Goal: Find specific page/section: Find specific page/section

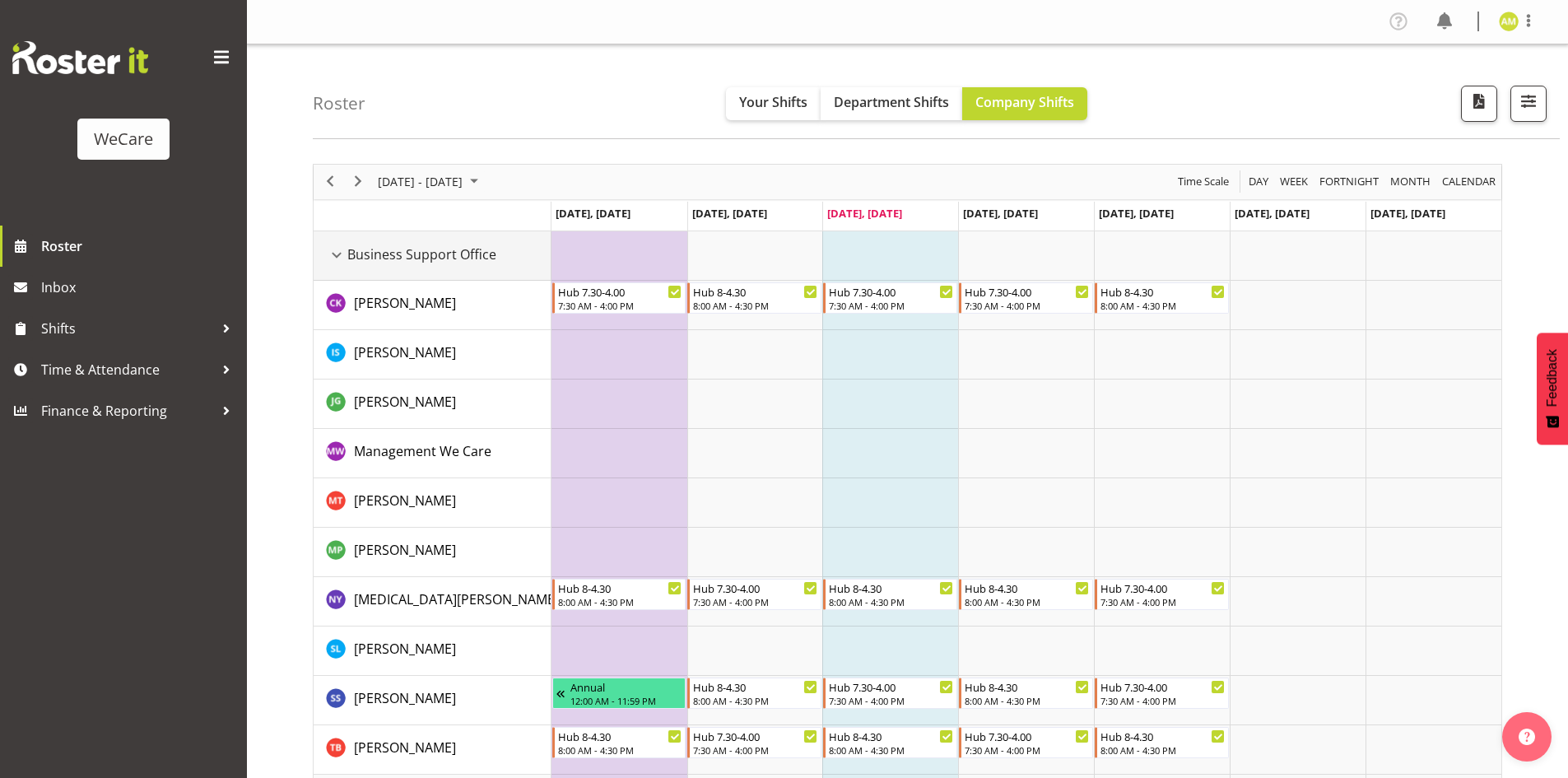
click at [339, 250] on div "Business Support Office resource" at bounding box center [337, 255] width 21 height 21
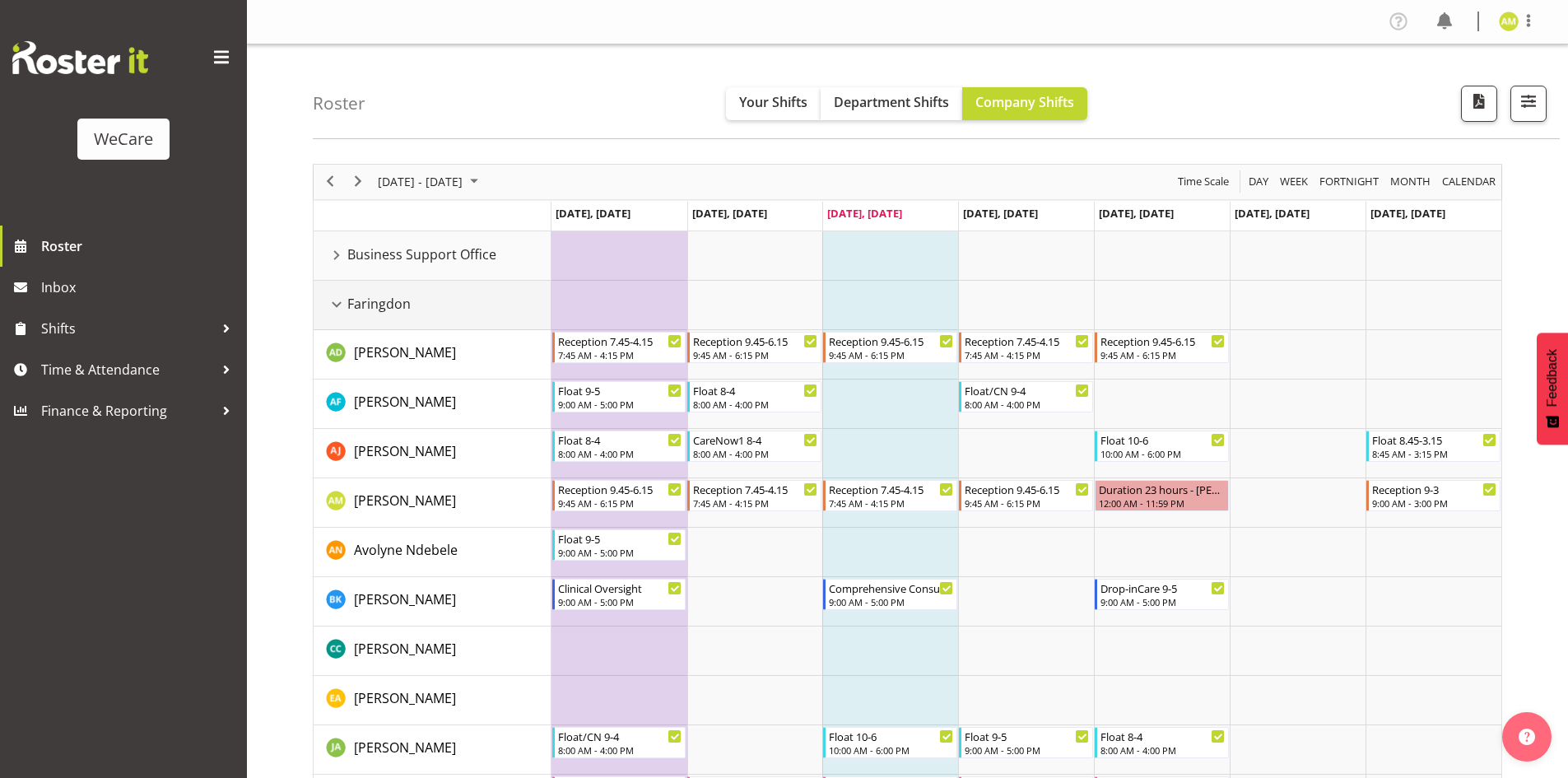
click at [334, 296] on div "Faringdon resource" at bounding box center [337, 304] width 21 height 21
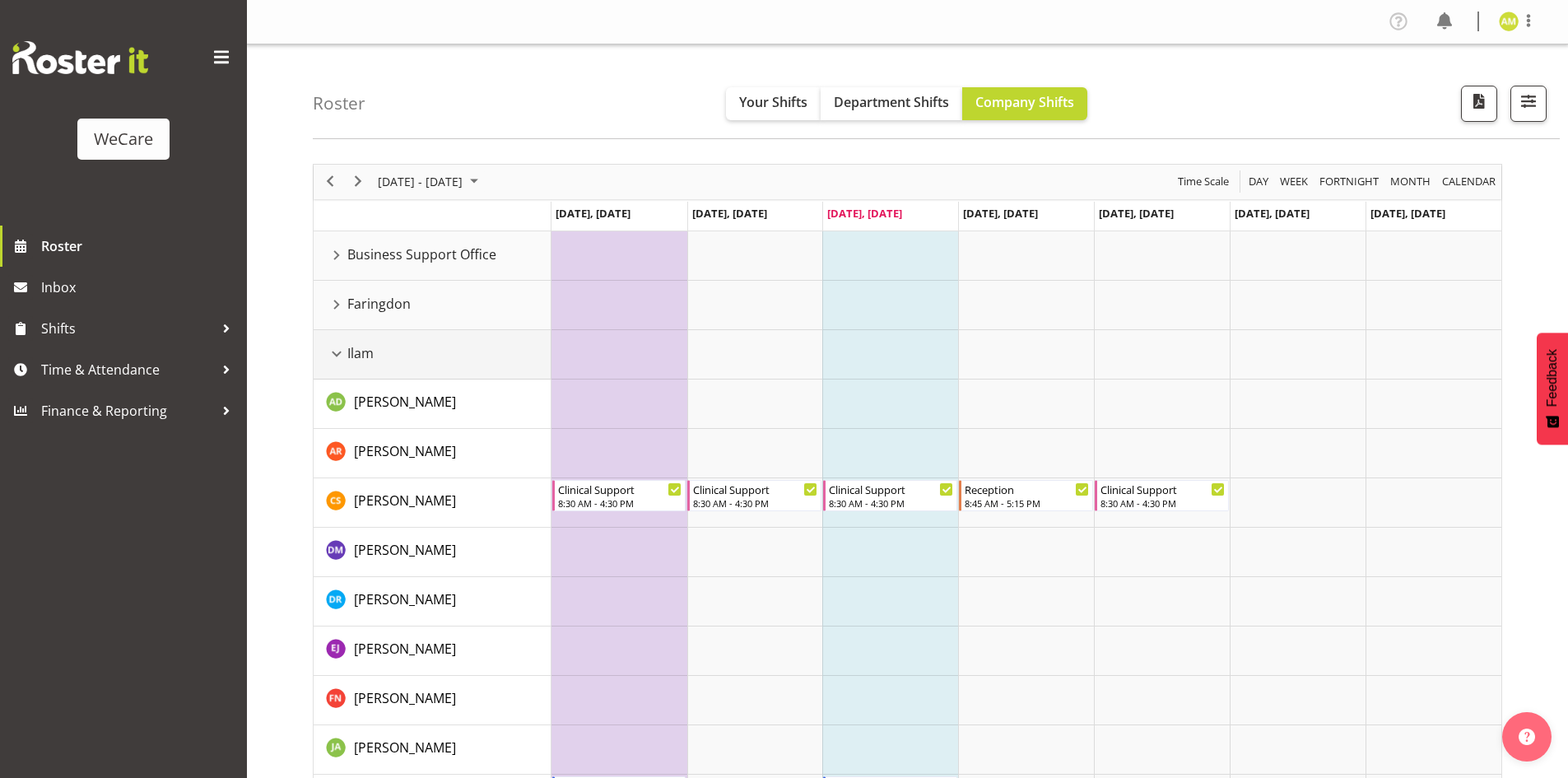
click at [340, 352] on div "Ilam resource" at bounding box center [337, 354] width 21 height 21
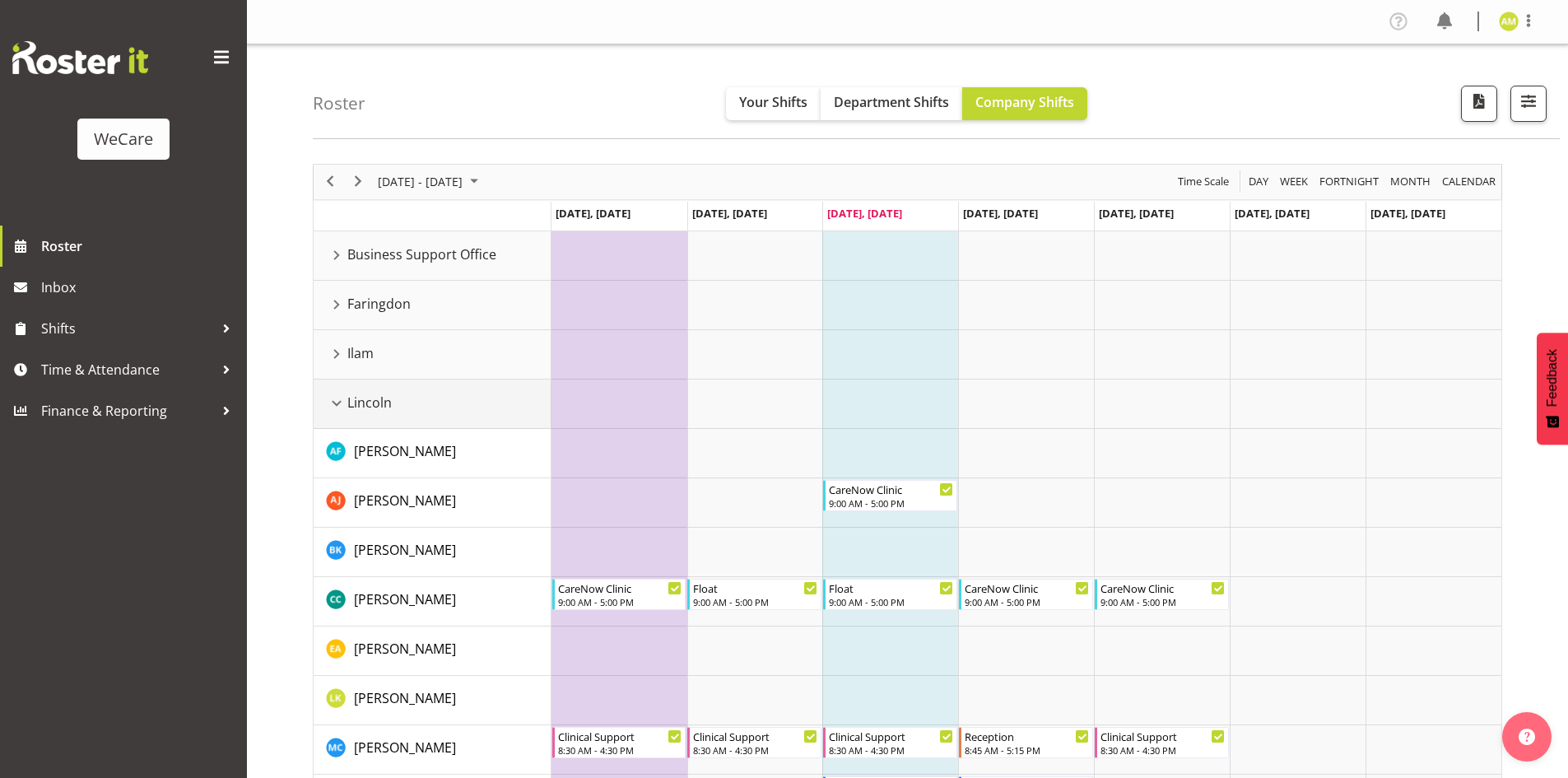
click at [333, 408] on div "Lincoln resource" at bounding box center [337, 404] width 21 height 21
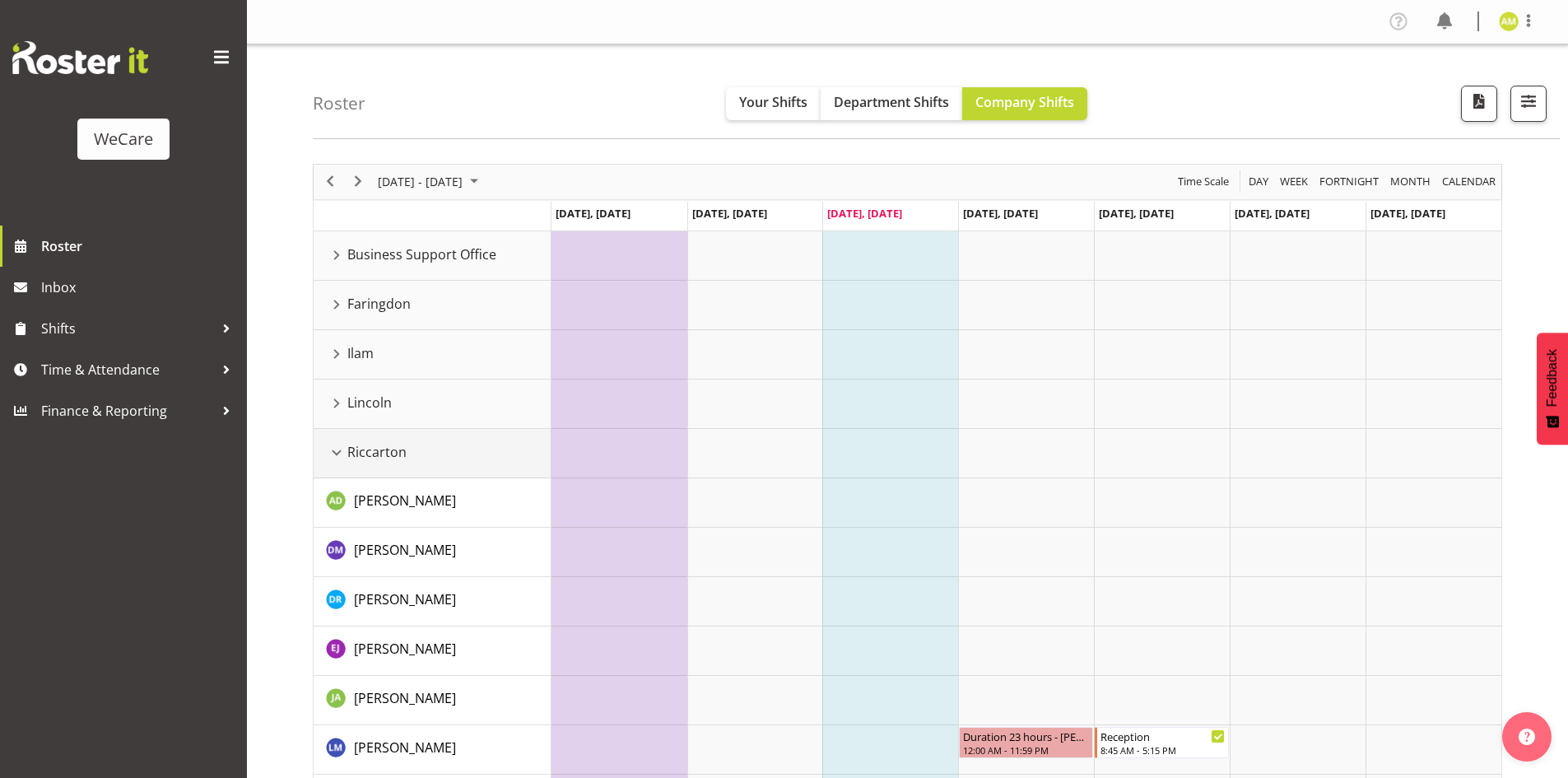
click at [333, 440] on td "Riccarton" at bounding box center [432, 454] width 238 height 49
click at [334, 451] on div "Riccarton resource" at bounding box center [337, 453] width 21 height 21
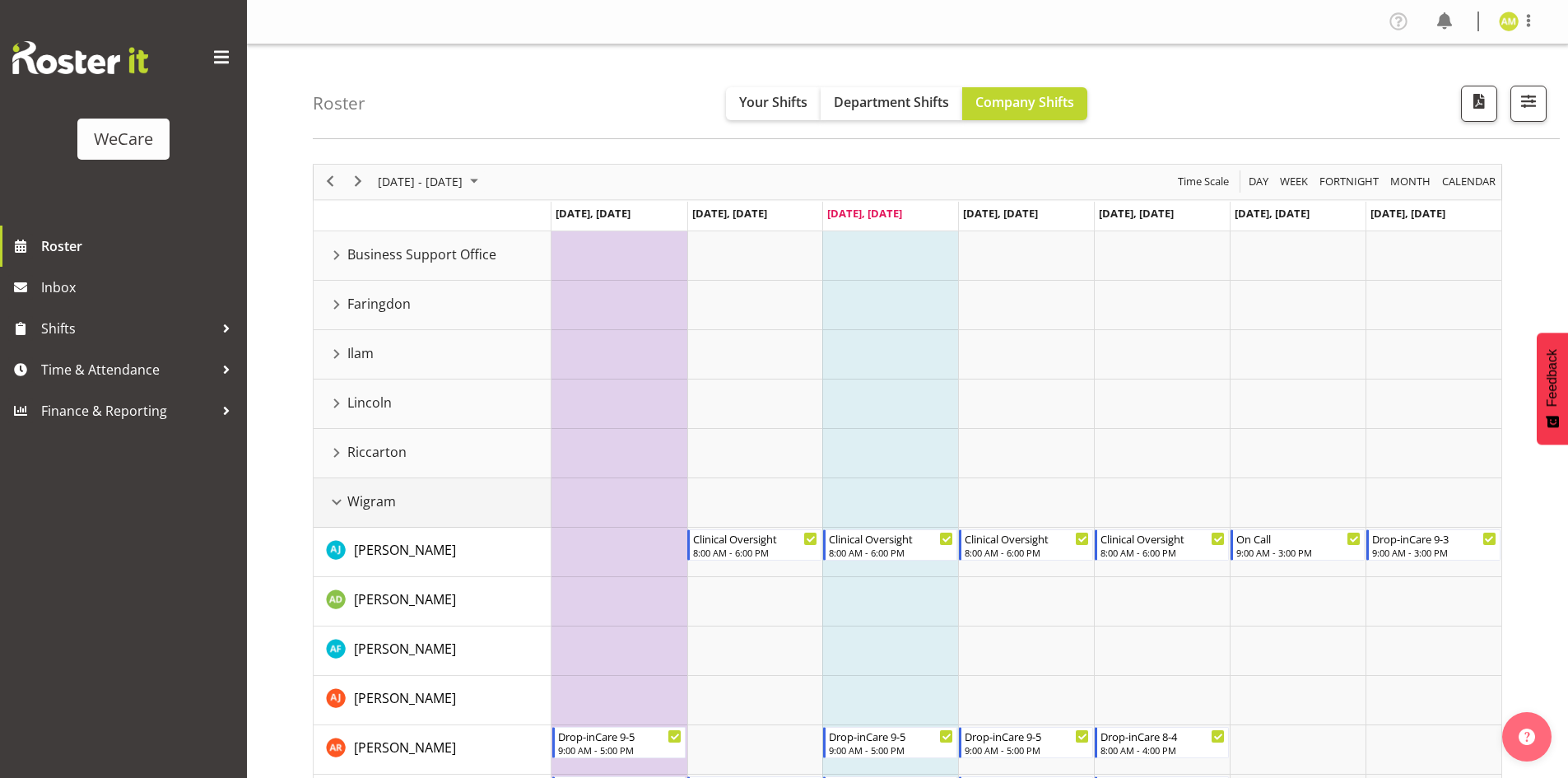
click at [333, 503] on div "Wigram resource" at bounding box center [337, 502] width 21 height 21
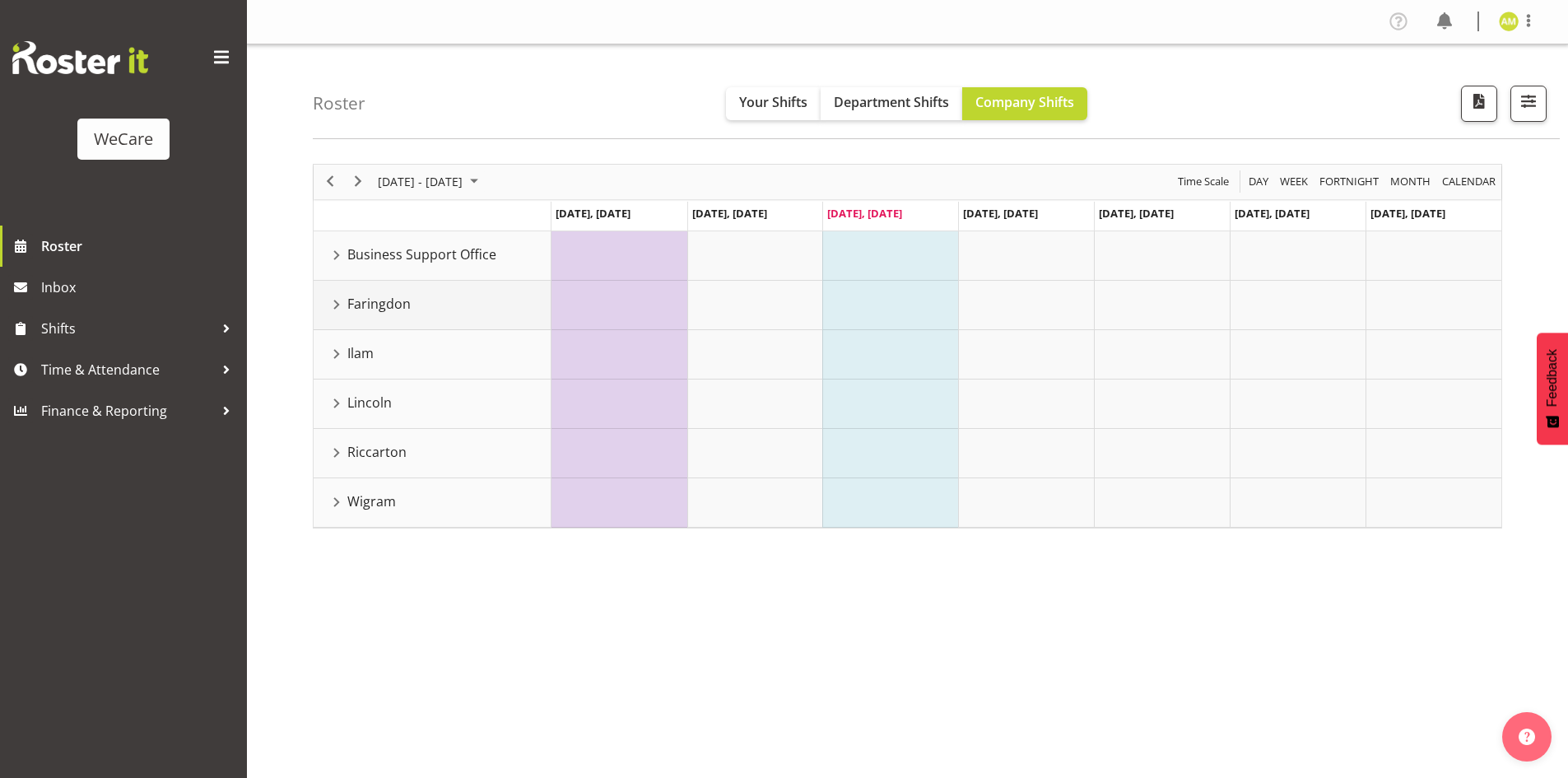
click at [332, 314] on div "Faringdon resource" at bounding box center [337, 304] width 21 height 21
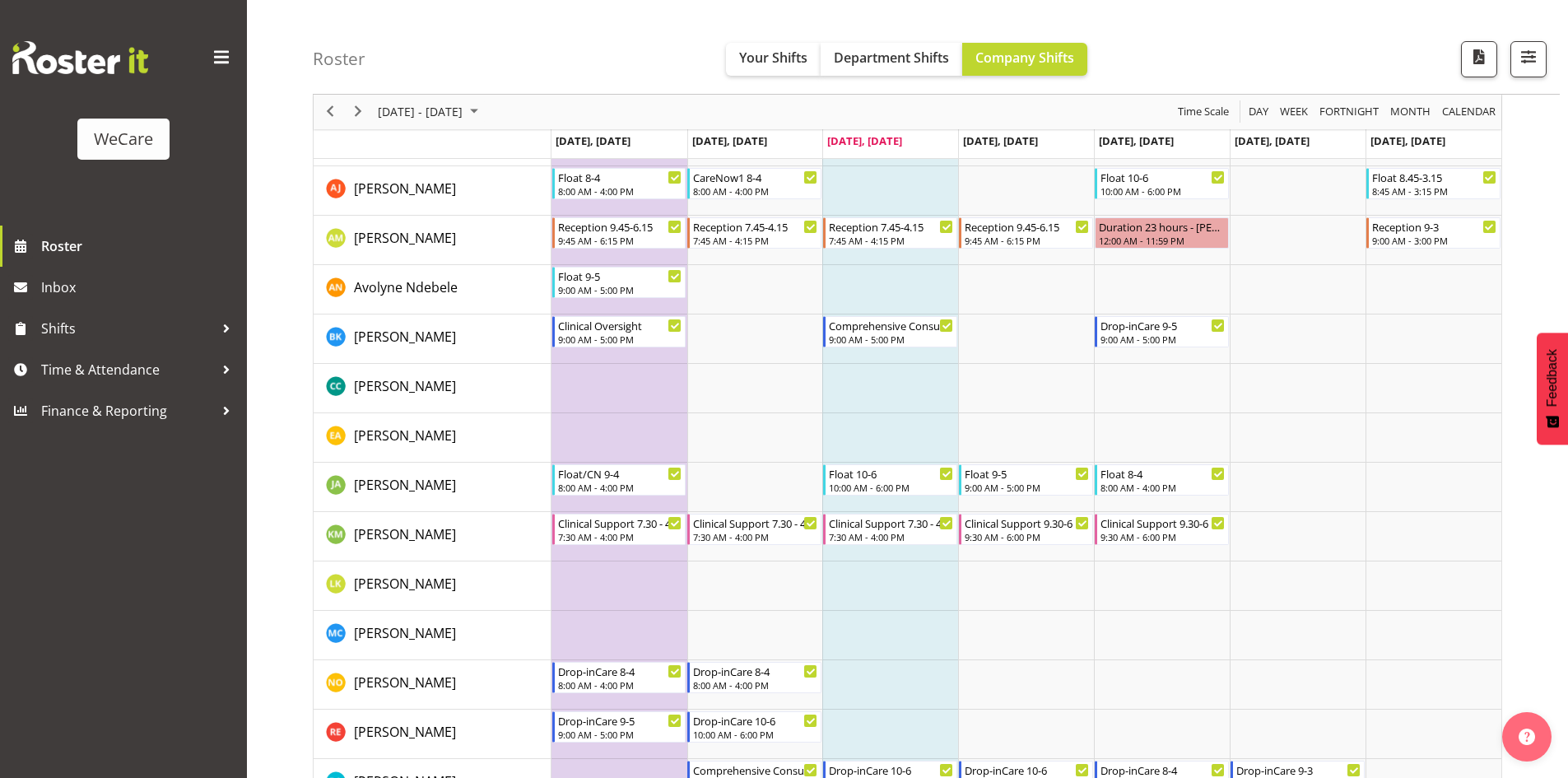
scroll to position [109, 0]
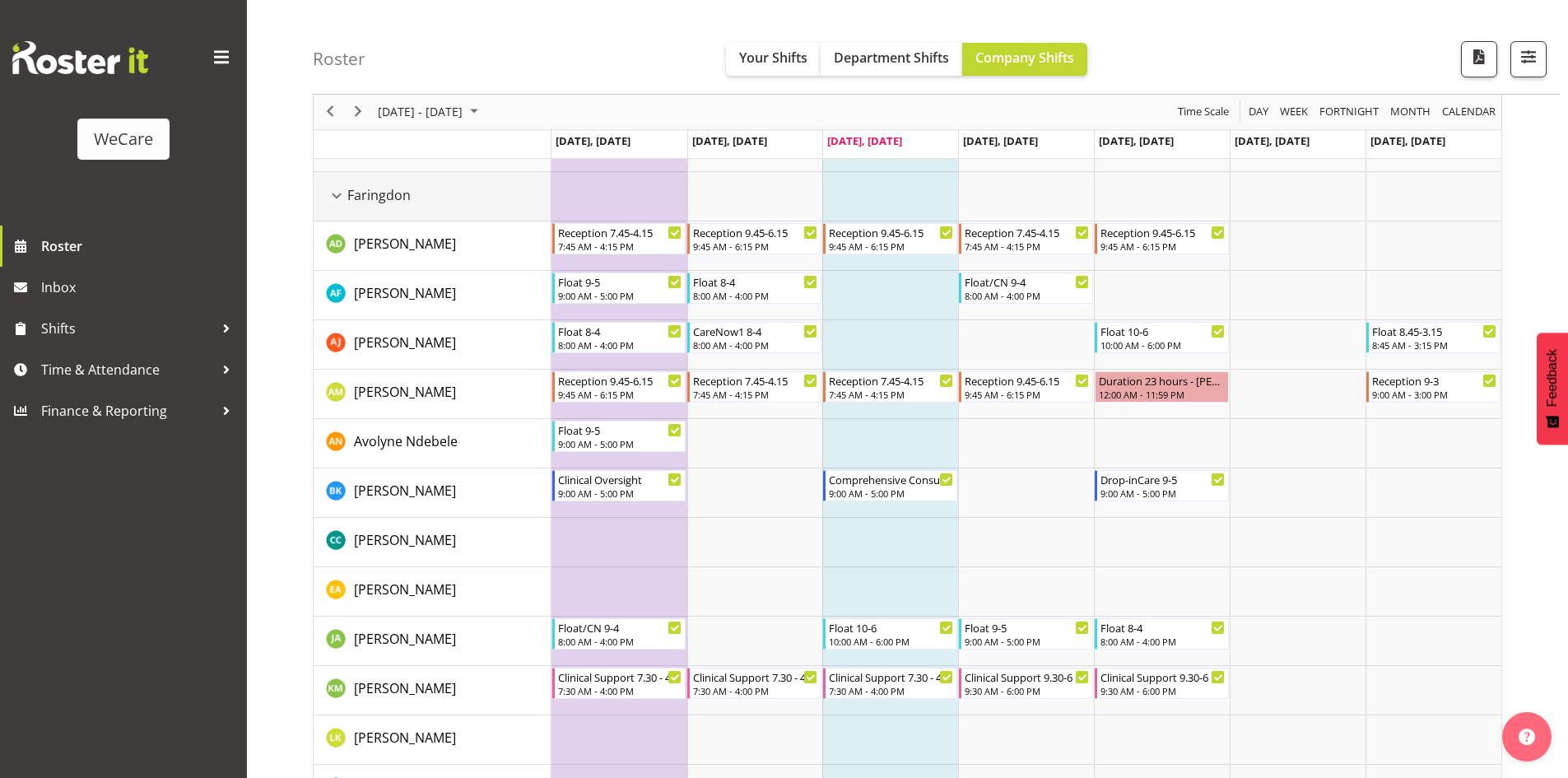
click at [330, 193] on div "Faringdon resource" at bounding box center [337, 196] width 21 height 21
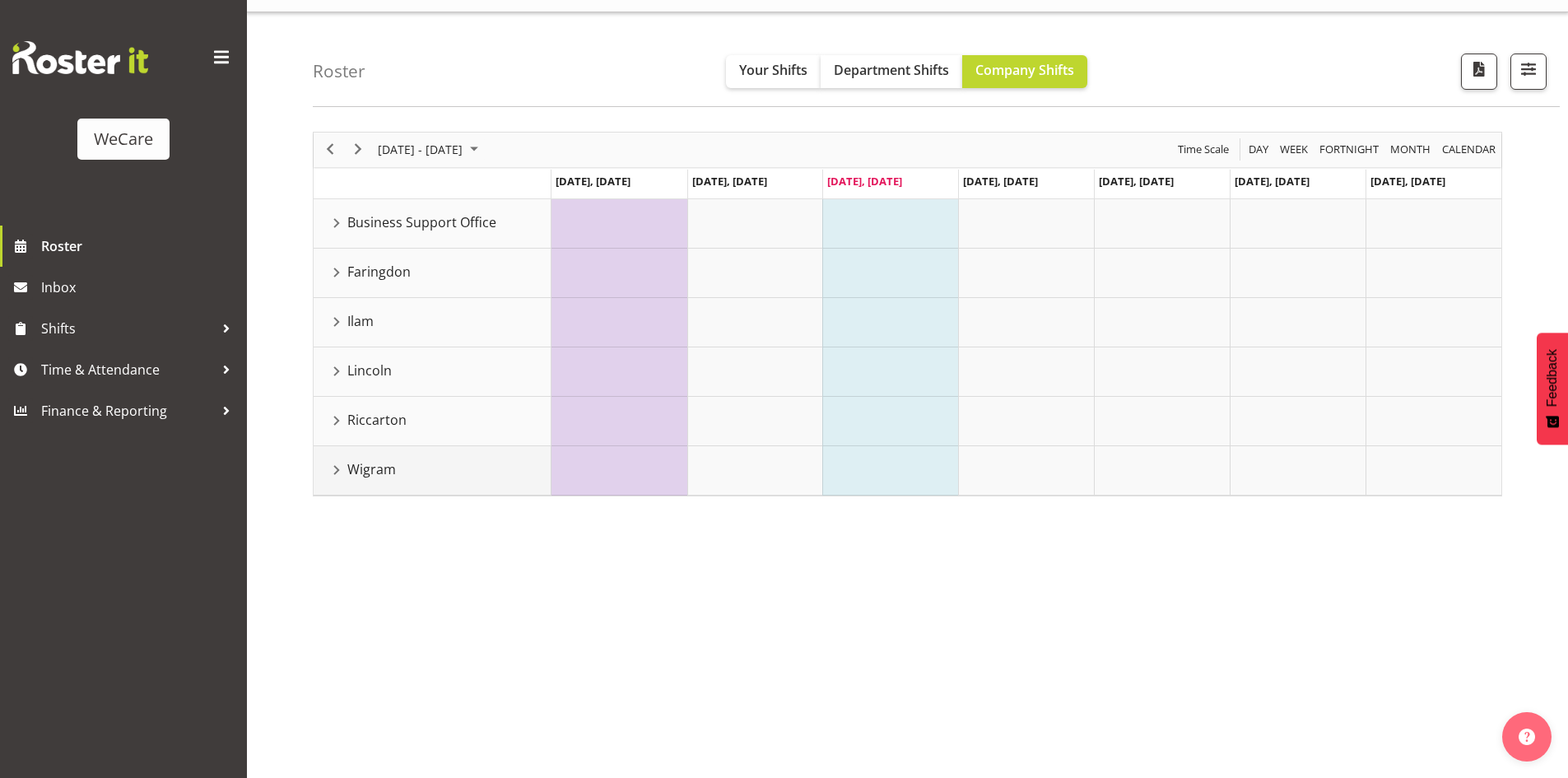
click at [335, 465] on div "Wigram resource" at bounding box center [337, 470] width 21 height 21
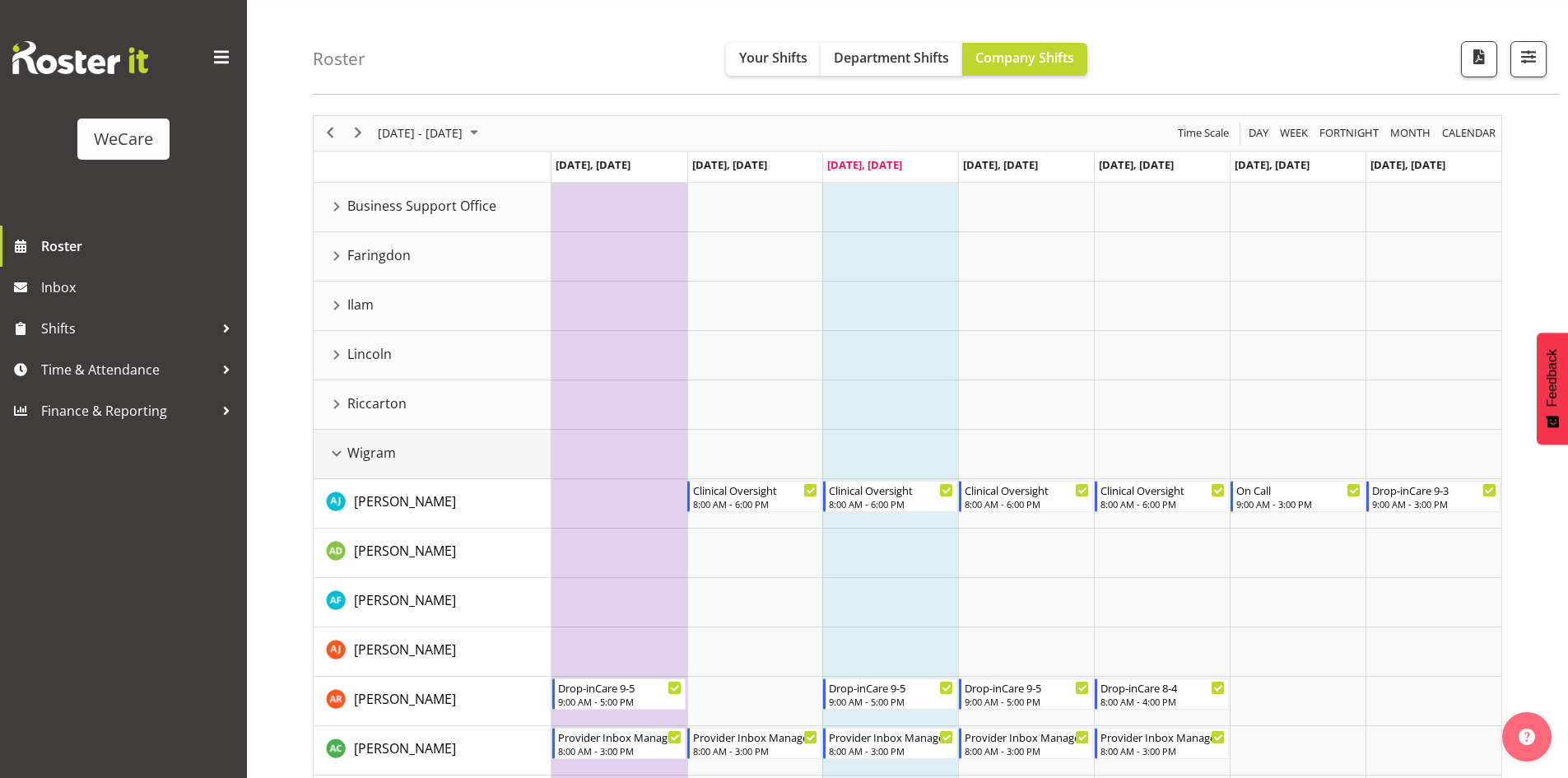
scroll to position [0, 0]
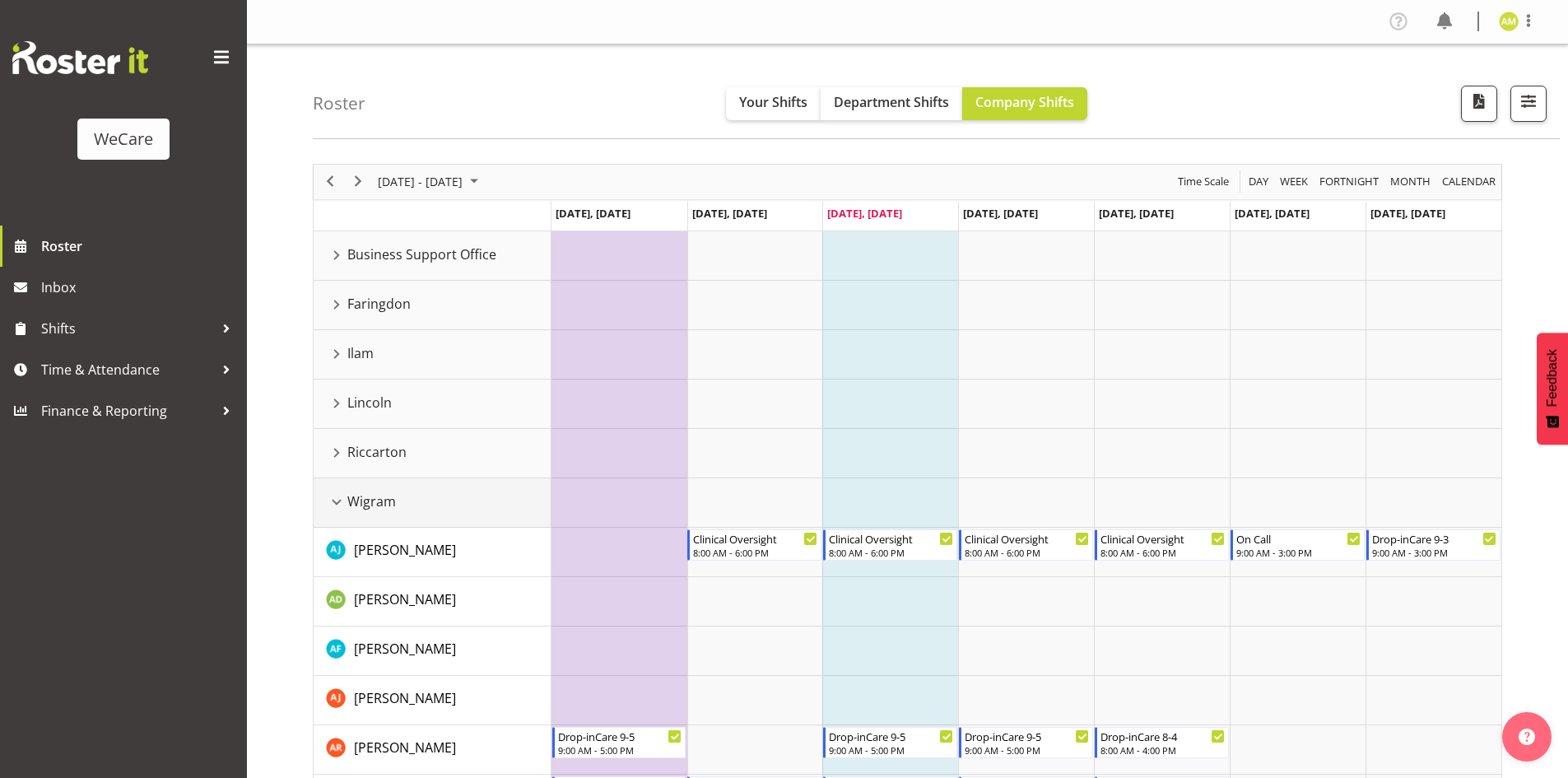
click at [335, 507] on div "Wigram resource" at bounding box center [337, 502] width 21 height 21
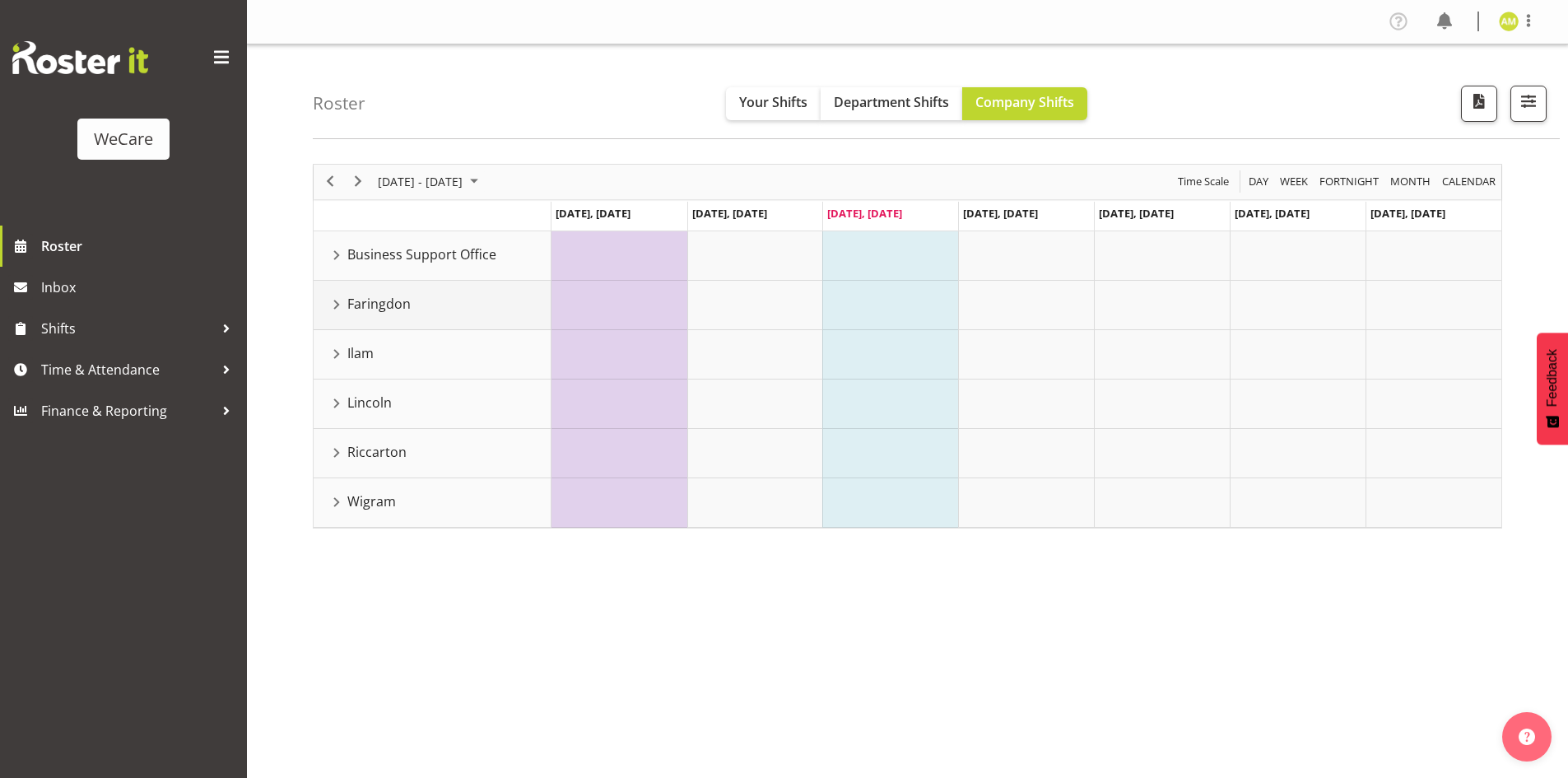
click at [336, 308] on div "Faringdon resource" at bounding box center [337, 304] width 21 height 21
